Goal: Transaction & Acquisition: Download file/media

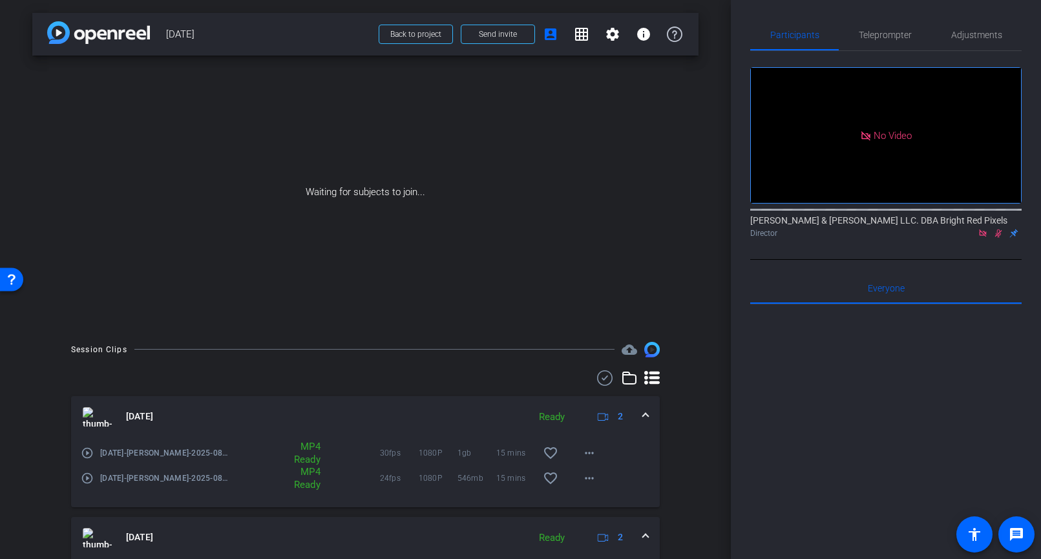
scroll to position [123, 0]
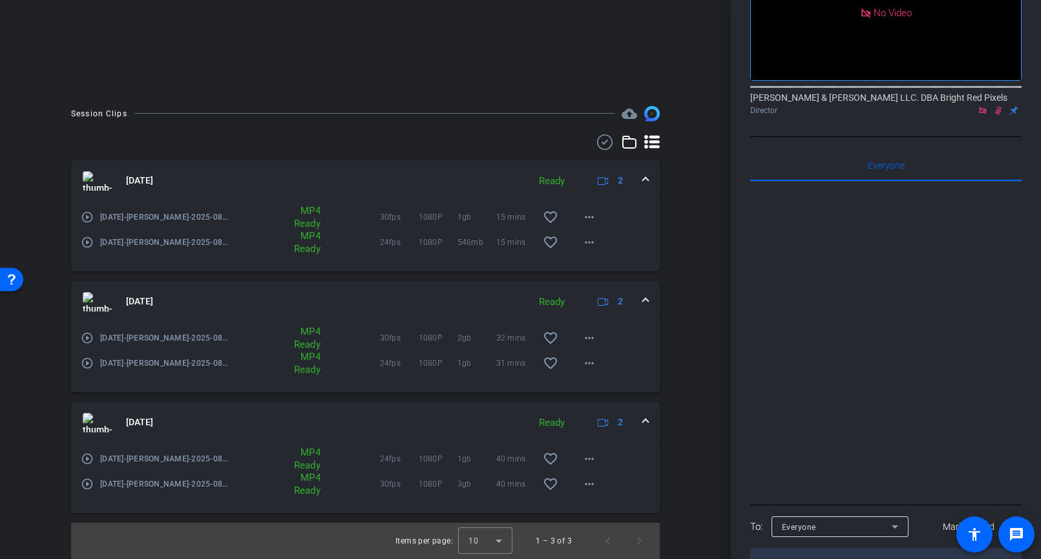
drag, startPoint x: 76, startPoint y: 41, endPoint x: 65, endPoint y: 24, distance: 20.3
click at [583, 486] on mat-icon "more_horiz" at bounding box center [589, 484] width 16 height 16
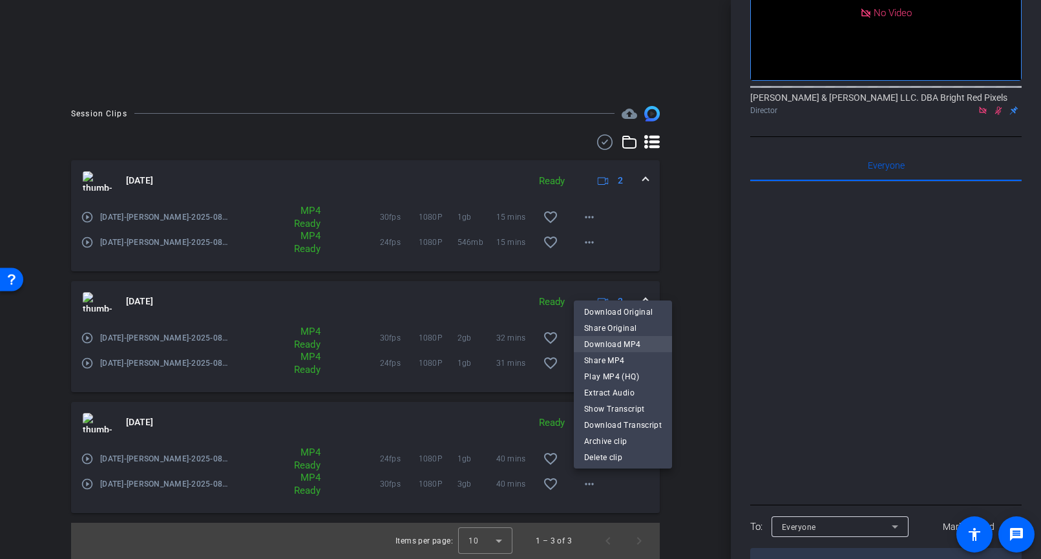
click at [600, 343] on span "Download MP4" at bounding box center [623, 345] width 78 height 16
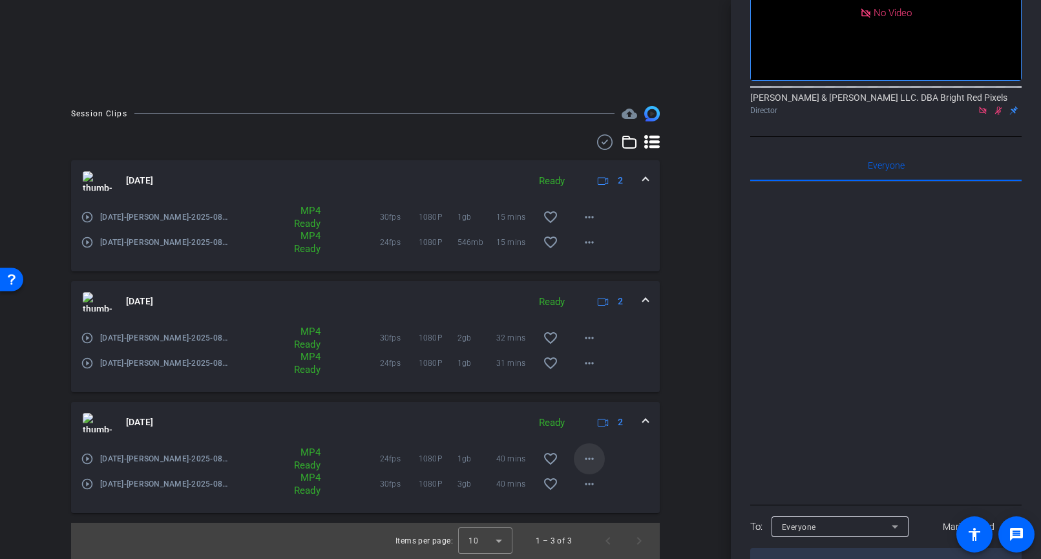
click at [586, 453] on mat-icon "more_horiz" at bounding box center [589, 459] width 16 height 16
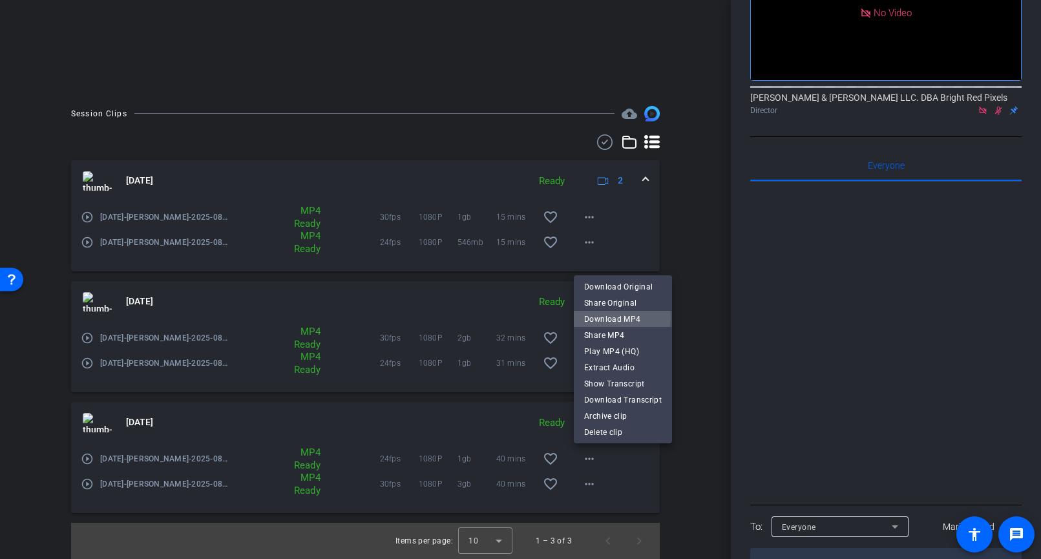
click at [603, 317] on span "Download MP4" at bounding box center [623, 319] width 78 height 16
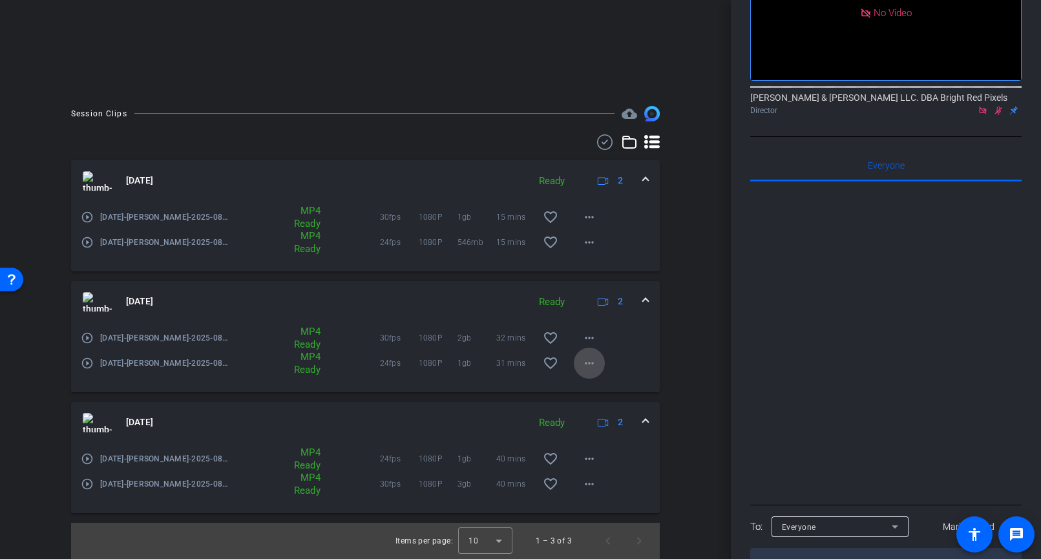
click at [594, 363] on mat-icon "more_horiz" at bounding box center [589, 363] width 16 height 16
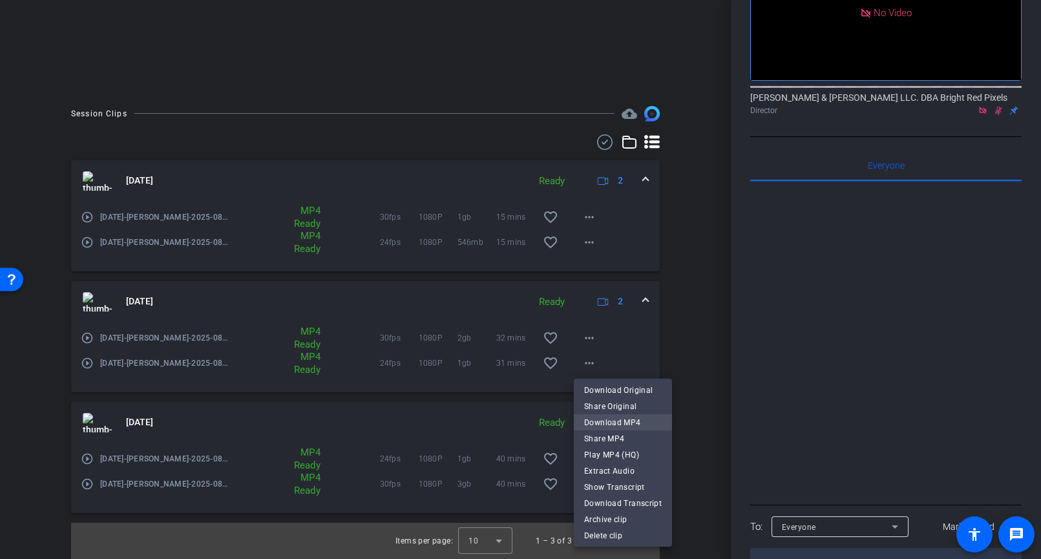
click at [623, 419] on span "Download MP4" at bounding box center [623, 423] width 78 height 16
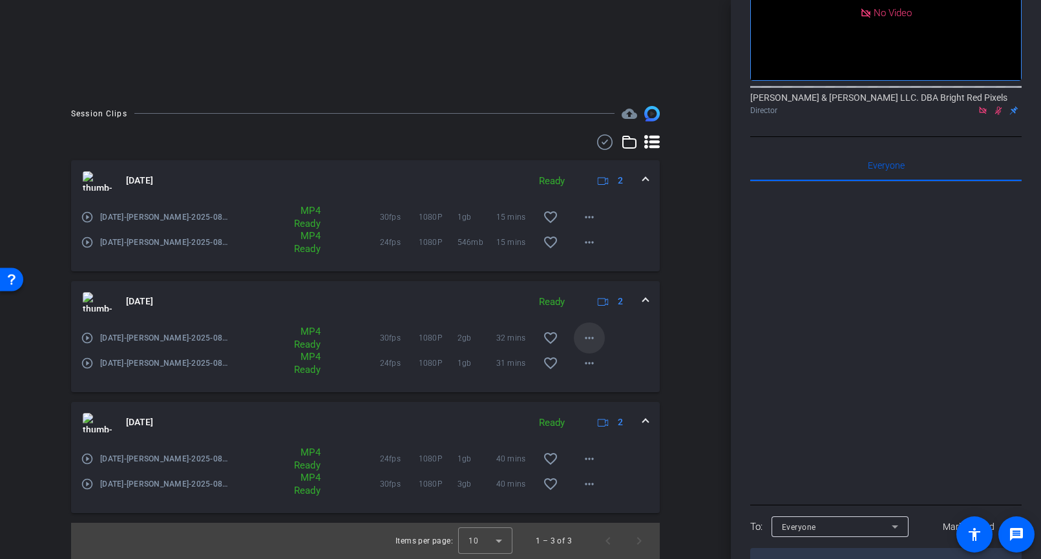
click at [595, 337] on mat-icon "more_horiz" at bounding box center [589, 338] width 16 height 16
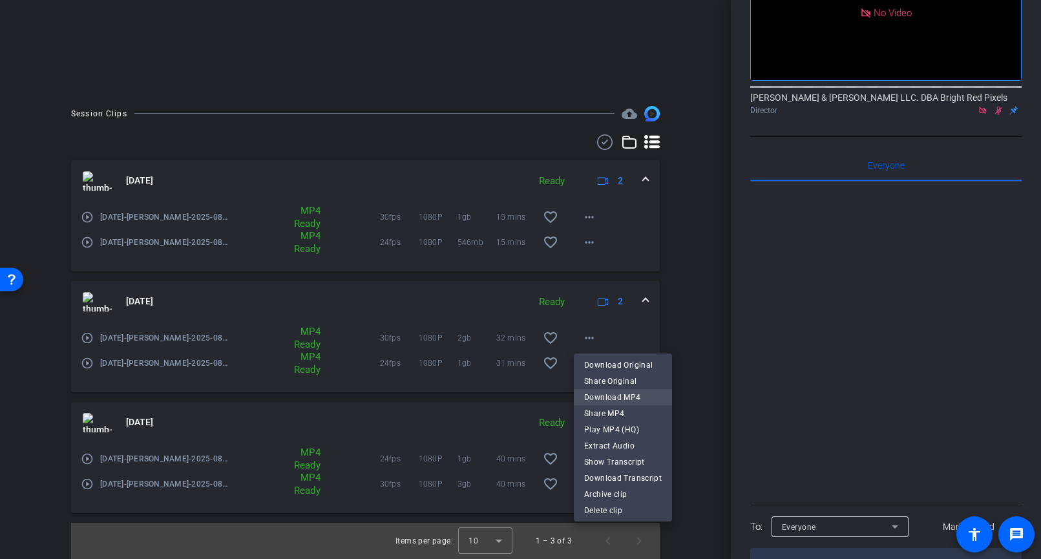
click at [622, 397] on span "Download MP4" at bounding box center [623, 398] width 78 height 16
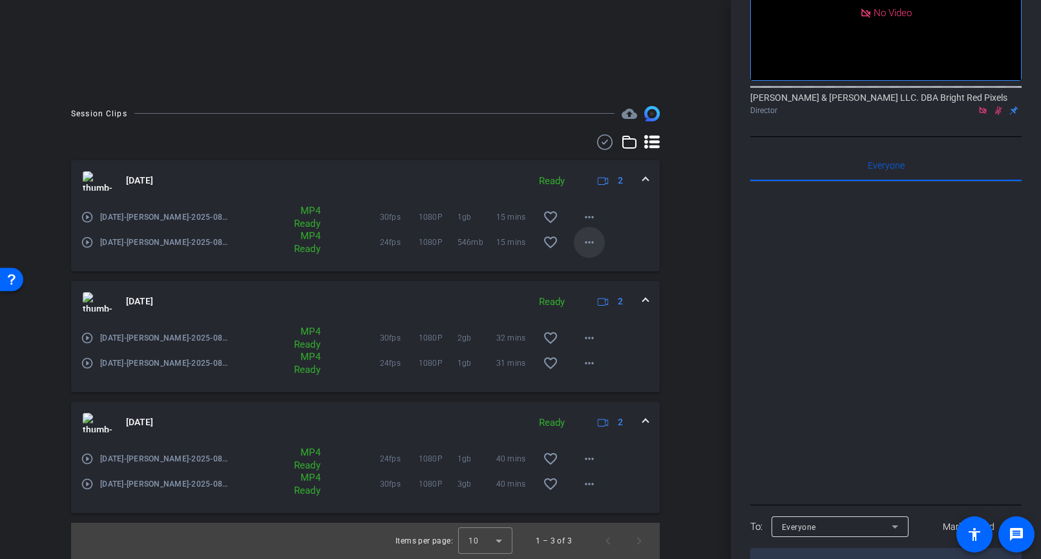
click at [588, 243] on mat-icon "more_horiz" at bounding box center [589, 242] width 16 height 16
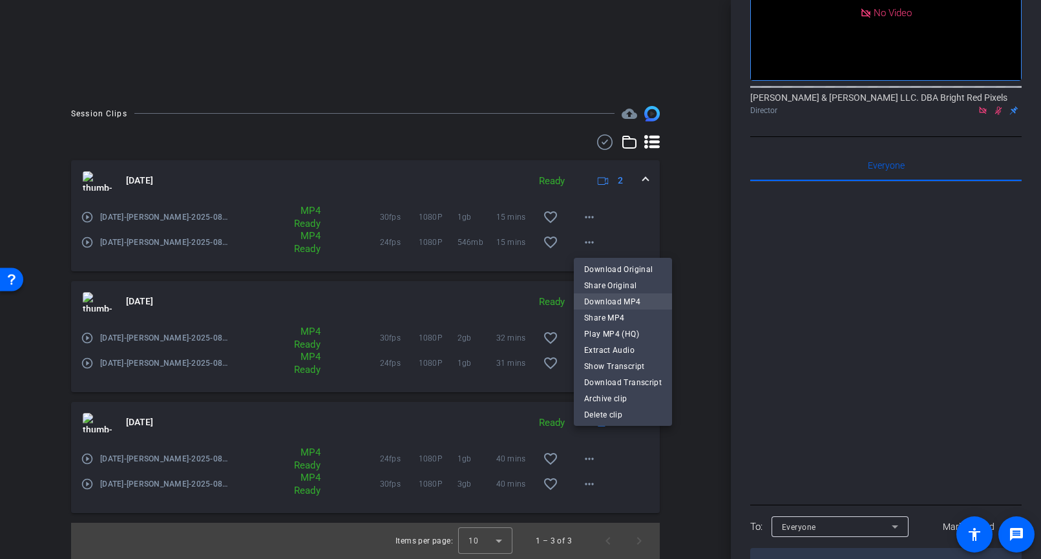
click at [621, 298] on span "Download MP4" at bounding box center [623, 302] width 78 height 16
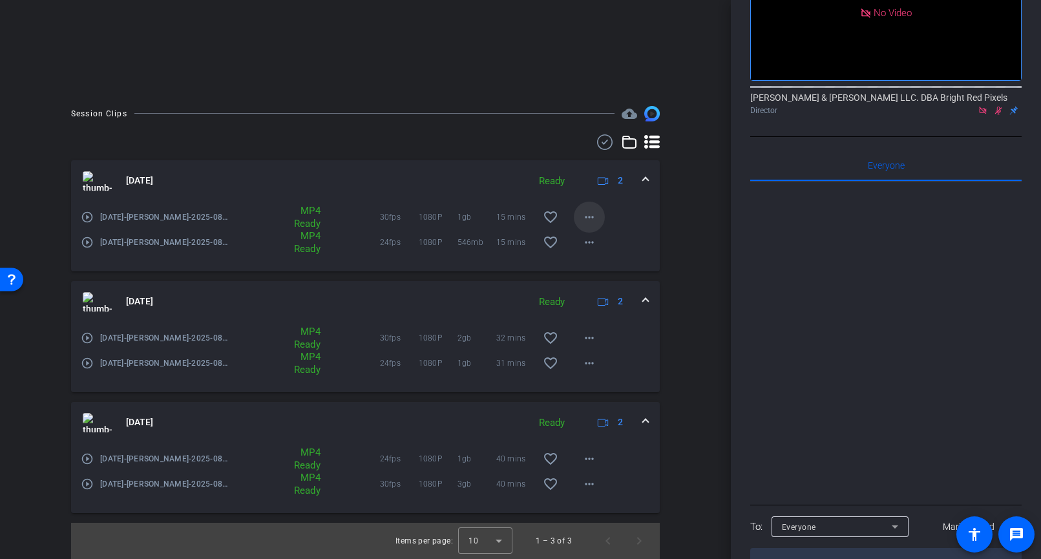
click at [590, 214] on mat-icon "more_horiz" at bounding box center [589, 217] width 16 height 16
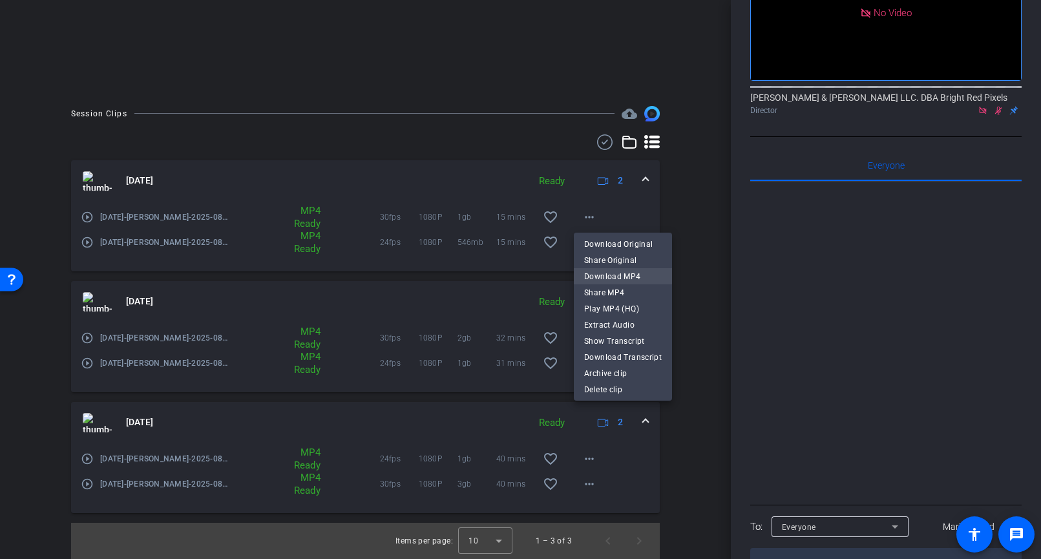
click at [614, 276] on span "Download MP4" at bounding box center [623, 277] width 78 height 16
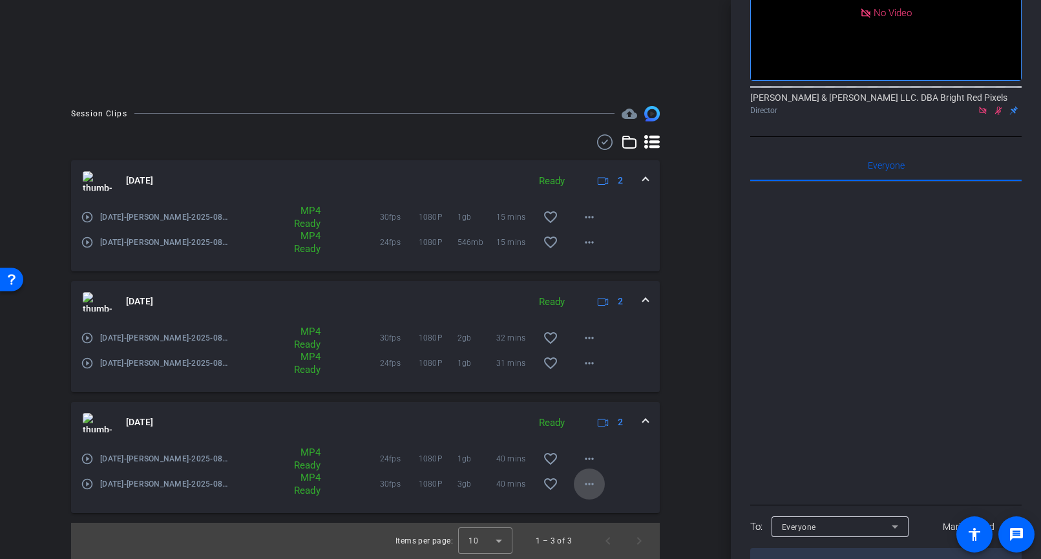
click at [595, 489] on mat-icon "more_horiz" at bounding box center [589, 484] width 16 height 16
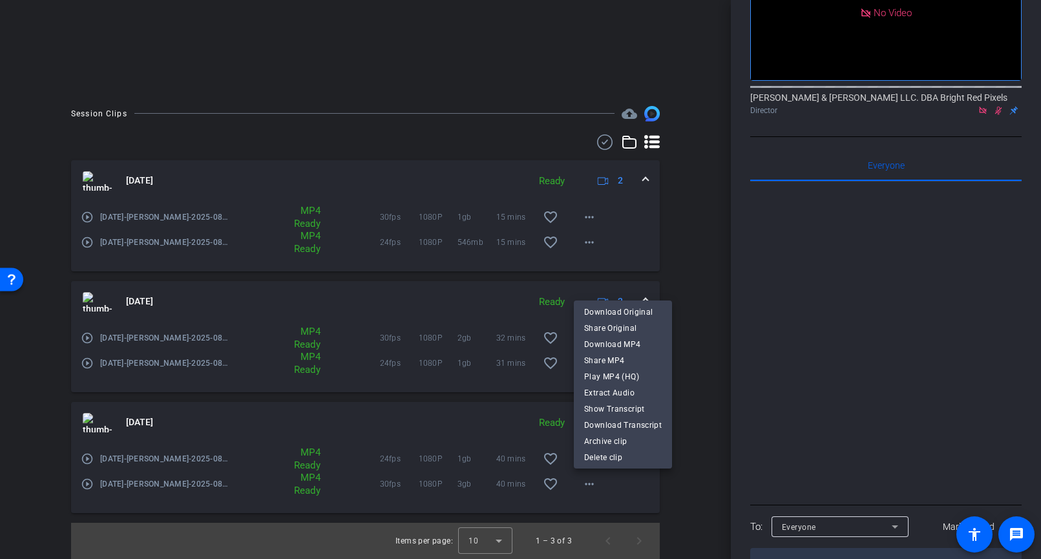
click at [592, 346] on span "Download MP4" at bounding box center [623, 345] width 78 height 16
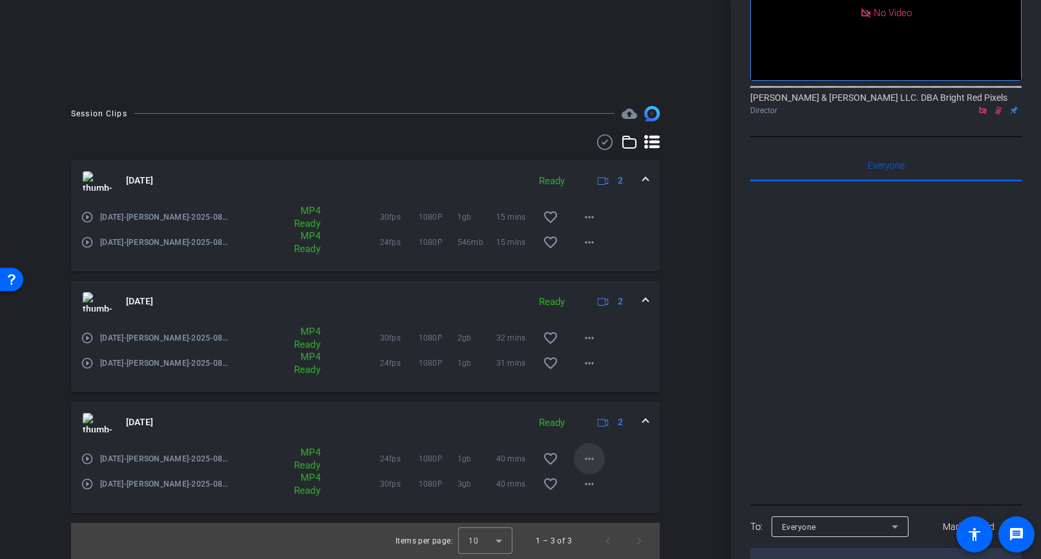
click at [586, 455] on mat-icon "more_horiz" at bounding box center [589, 459] width 16 height 16
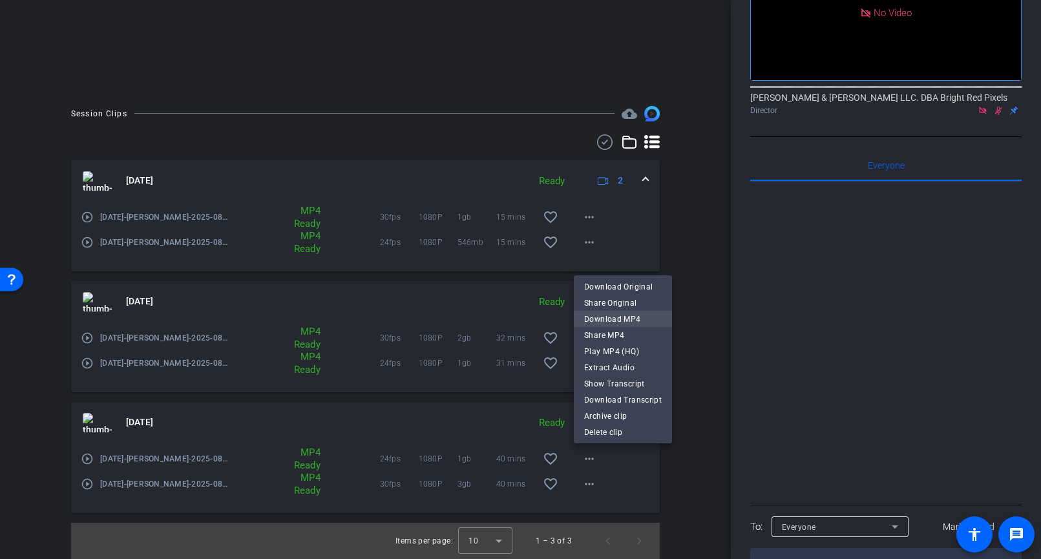
click at [599, 314] on span "Download MP4" at bounding box center [623, 319] width 78 height 16
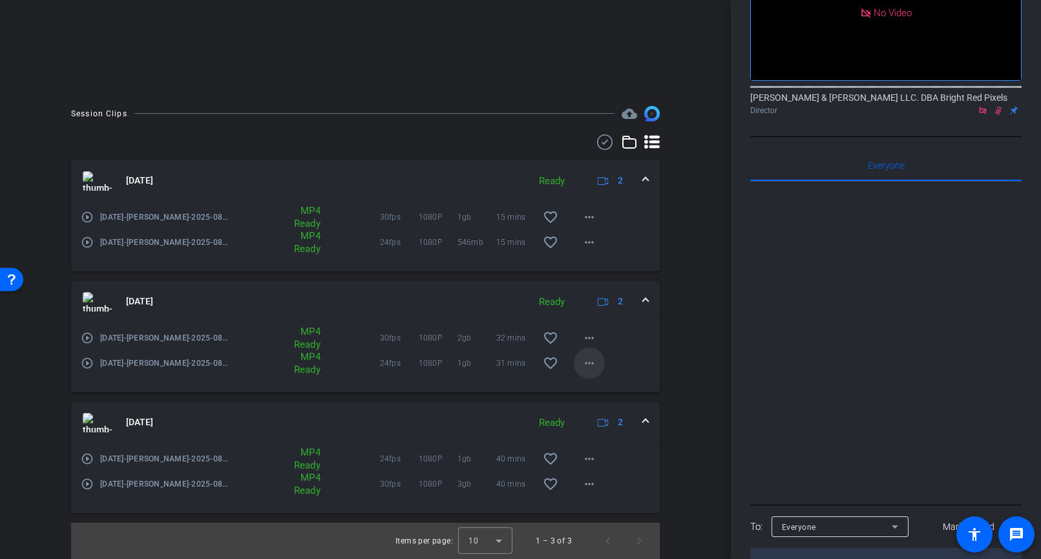
click at [587, 366] on mat-icon "more_horiz" at bounding box center [589, 363] width 16 height 16
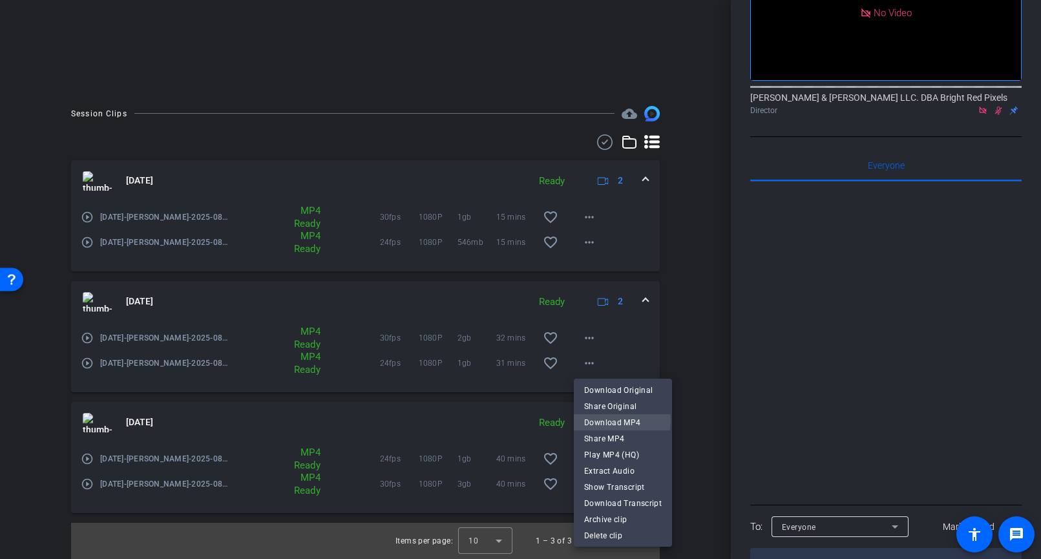
click at [603, 420] on span "Download MP4" at bounding box center [623, 423] width 78 height 16
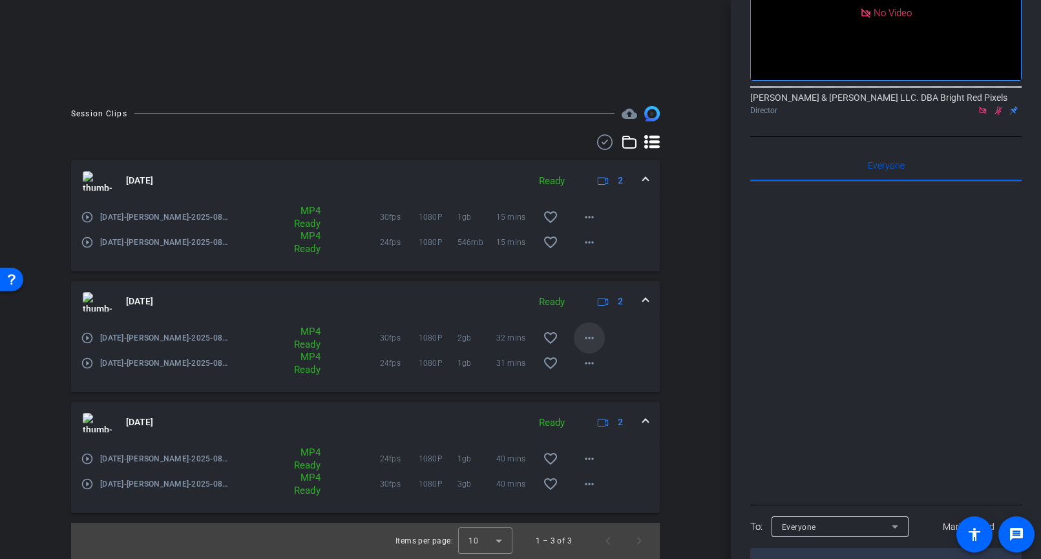
click at [587, 335] on mat-icon "more_horiz" at bounding box center [589, 338] width 16 height 16
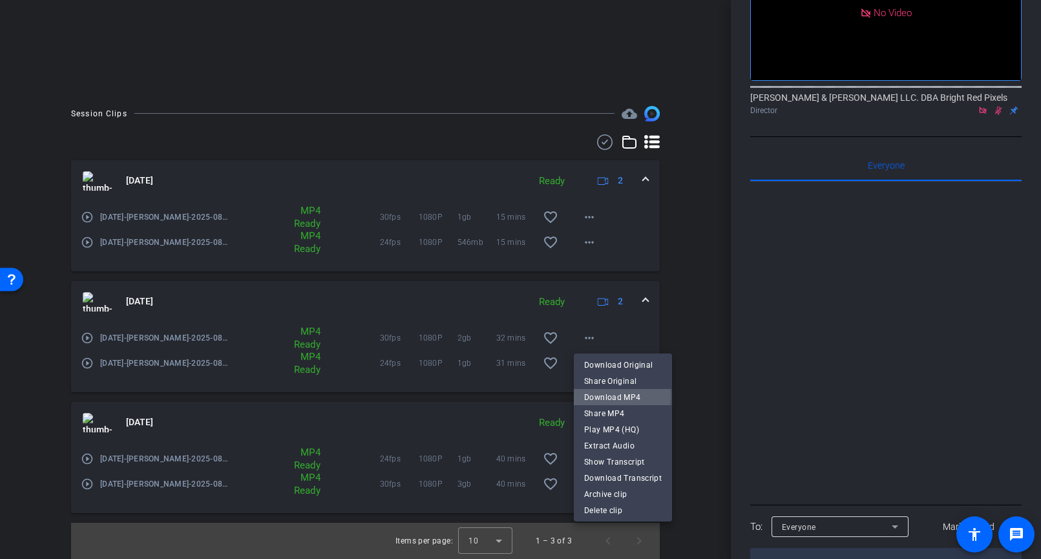
click at [596, 395] on span "Download MP4" at bounding box center [623, 398] width 78 height 16
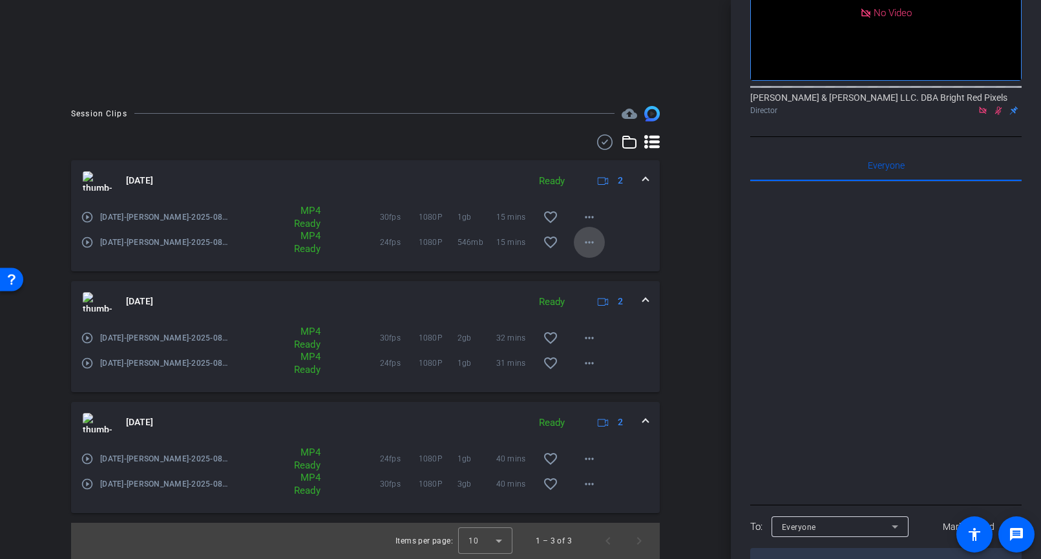
click at [585, 240] on mat-icon "more_horiz" at bounding box center [589, 242] width 16 height 16
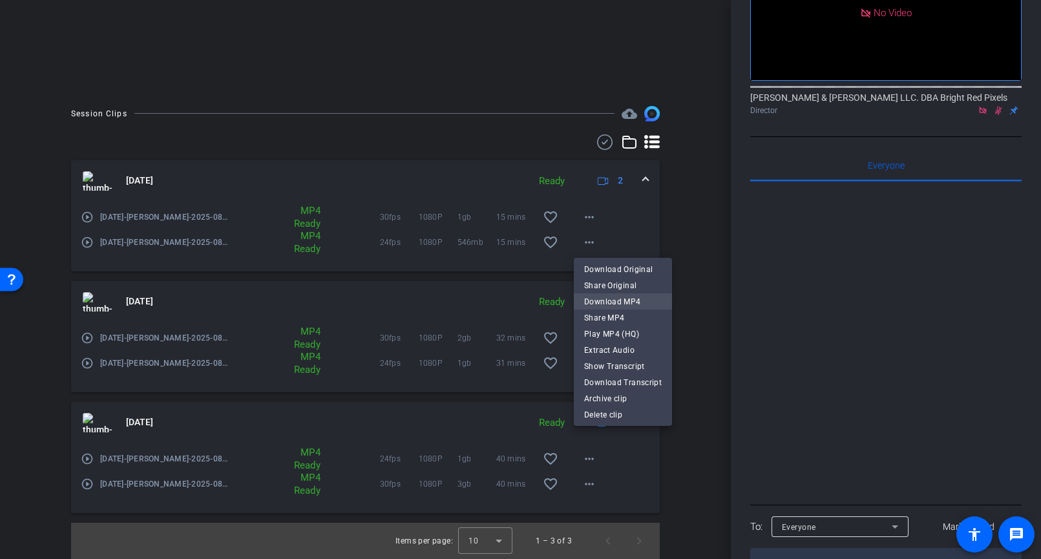
click at [630, 303] on span "Download MP4" at bounding box center [623, 302] width 78 height 16
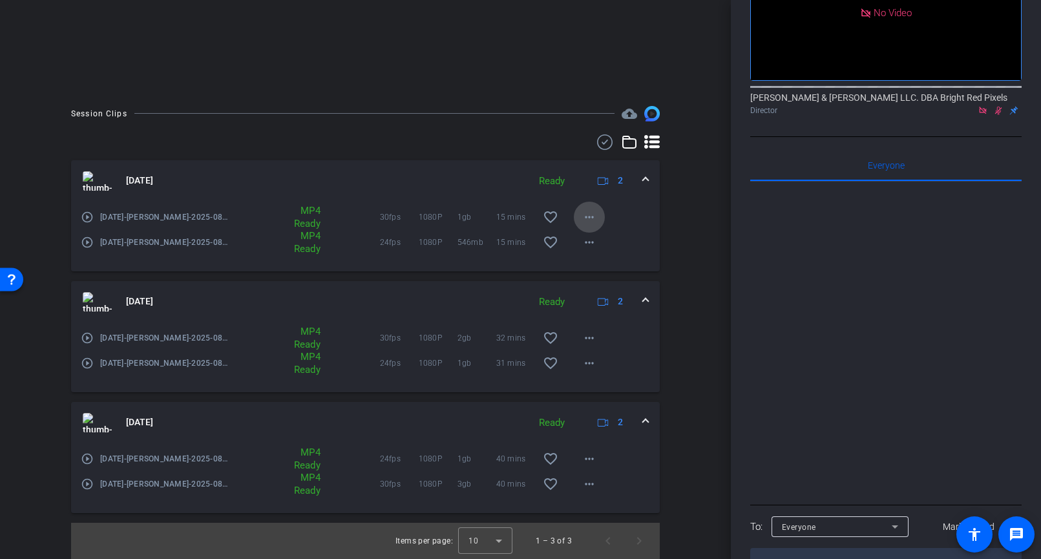
click at [586, 214] on mat-icon "more_horiz" at bounding box center [589, 217] width 16 height 16
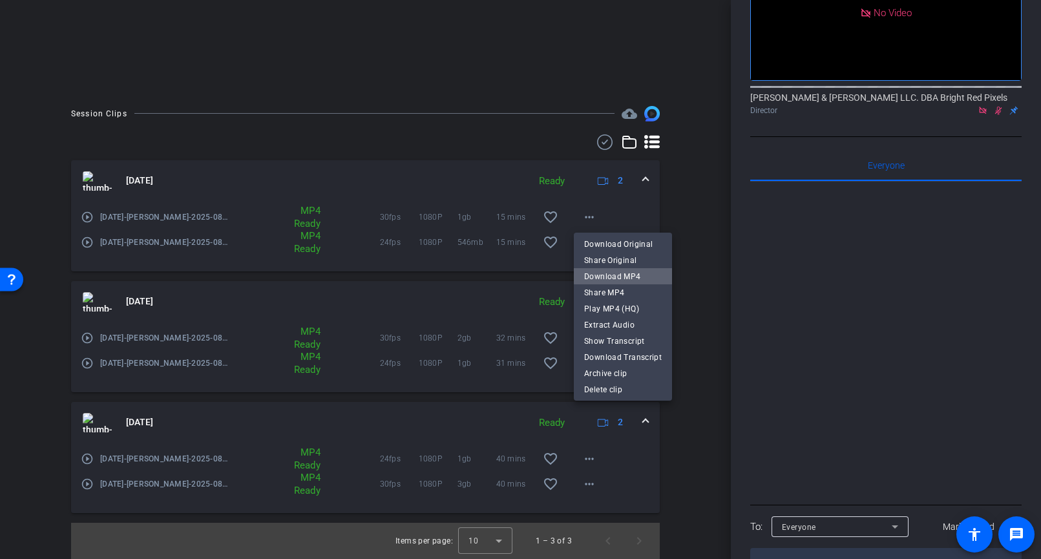
click at [623, 275] on span "Download MP4" at bounding box center [623, 277] width 78 height 16
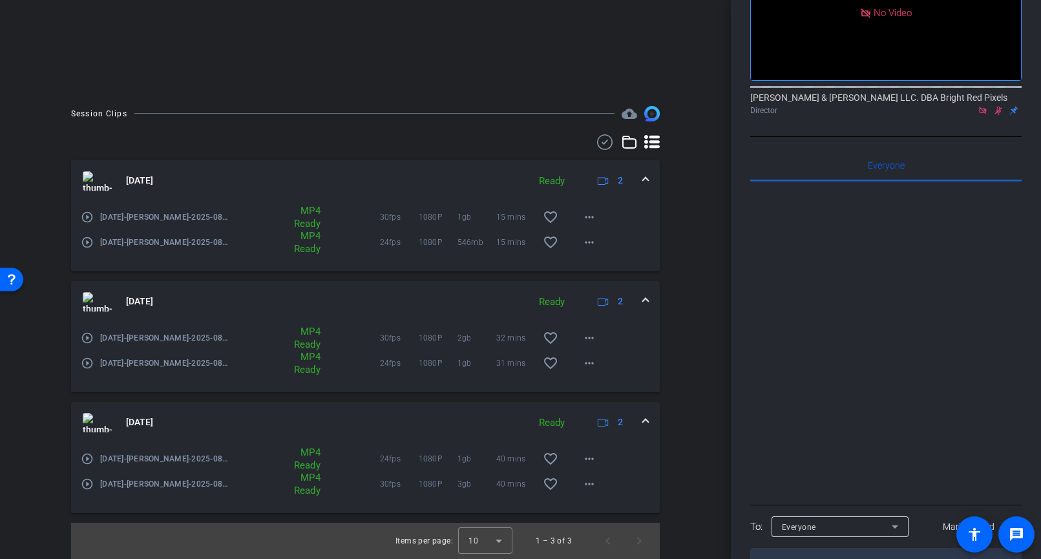
click at [676, 240] on div "Session Clips cloud_upload [DATE] Ready 2 play_circle_outline [DATE]-[PERSON_NA…" at bounding box center [365, 332] width 666 height 453
